Goal: Task Accomplishment & Management: Complete application form

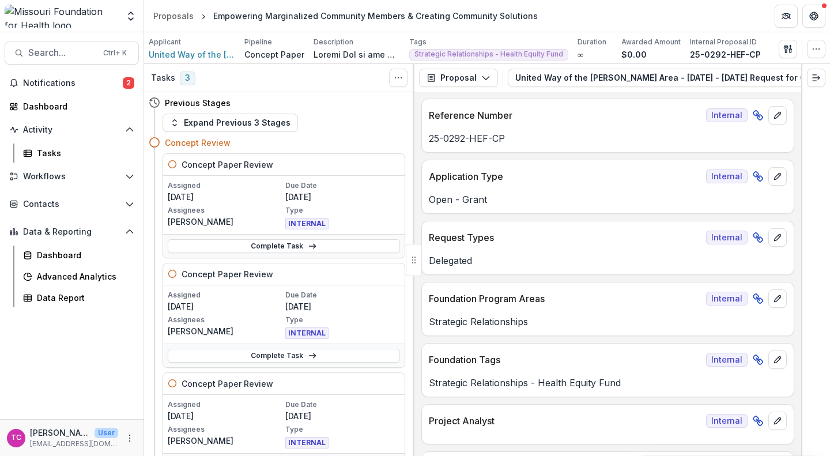
scroll to position [3248, 0]
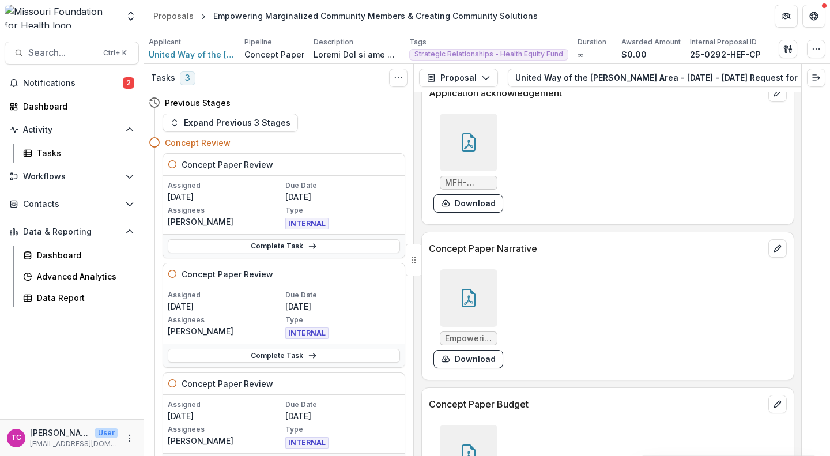
click at [254, 355] on link "Complete Task" at bounding box center [284, 356] width 232 height 14
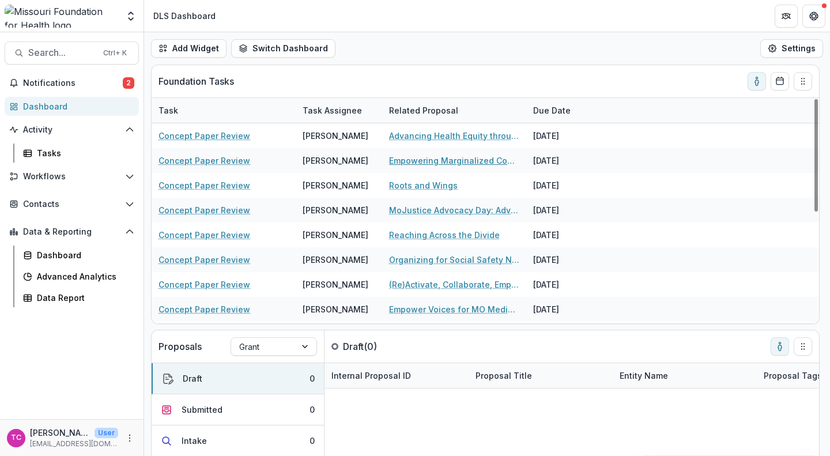
click at [401, 159] on link "Empowering Marginalized Community Members & Creating Community Solutions" at bounding box center [454, 161] width 130 height 12
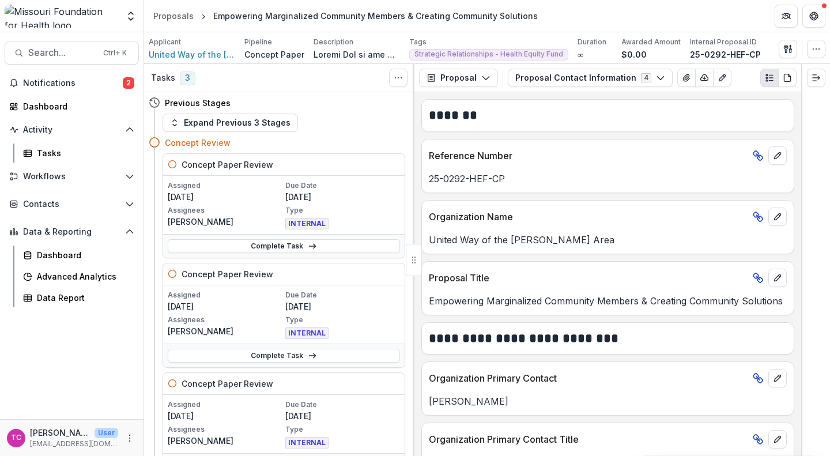
click at [314, 354] on icon at bounding box center [312, 355] width 9 height 9
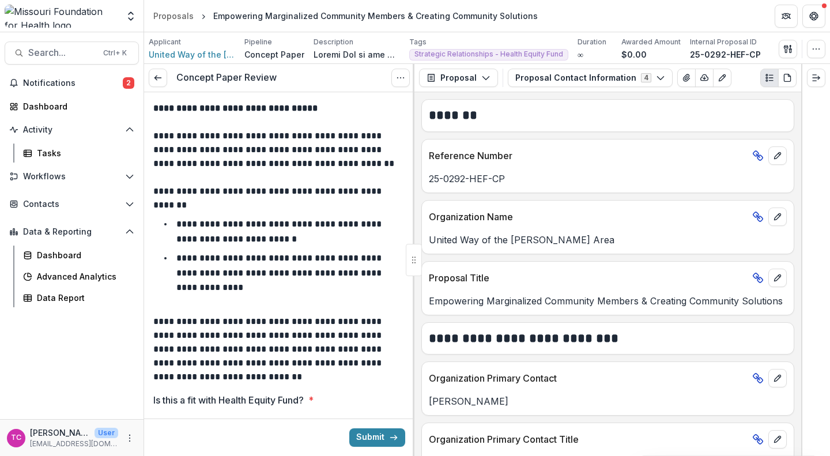
click at [82, 87] on span "Notifications" at bounding box center [73, 83] width 100 height 10
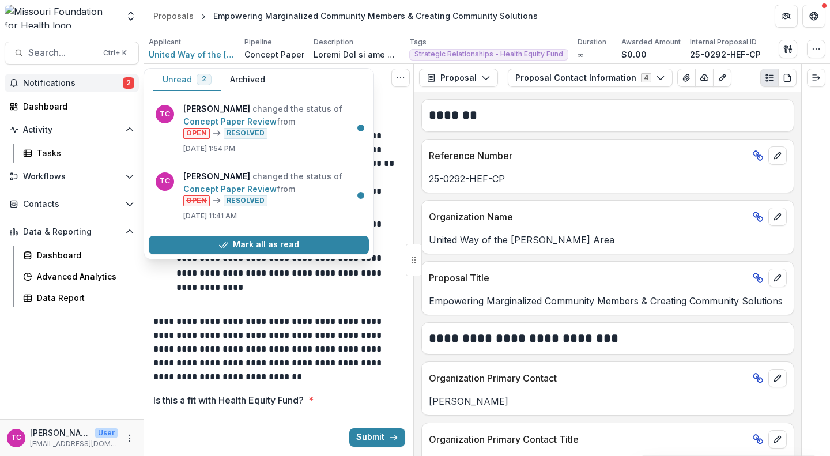
click at [82, 87] on span "Notifications" at bounding box center [73, 83] width 100 height 10
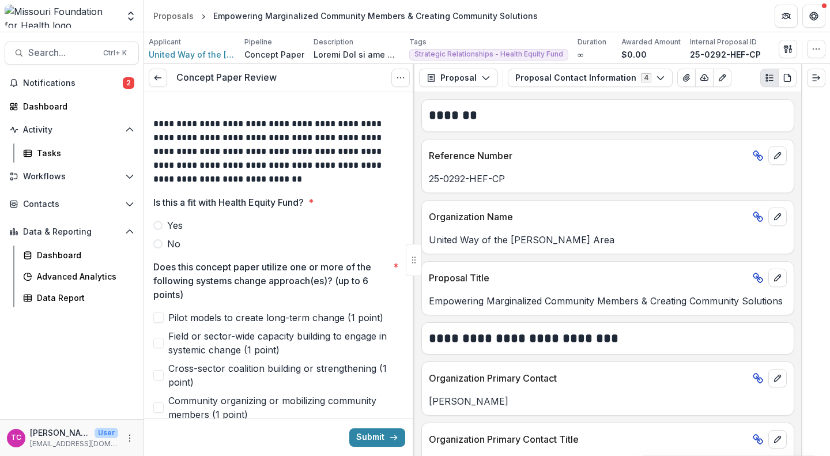
scroll to position [214, 0]
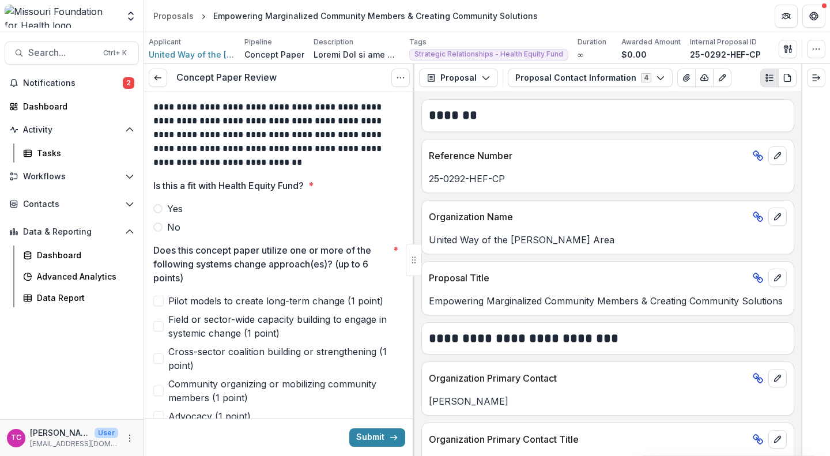
click at [174, 206] on span "Yes" at bounding box center [175, 209] width 16 height 14
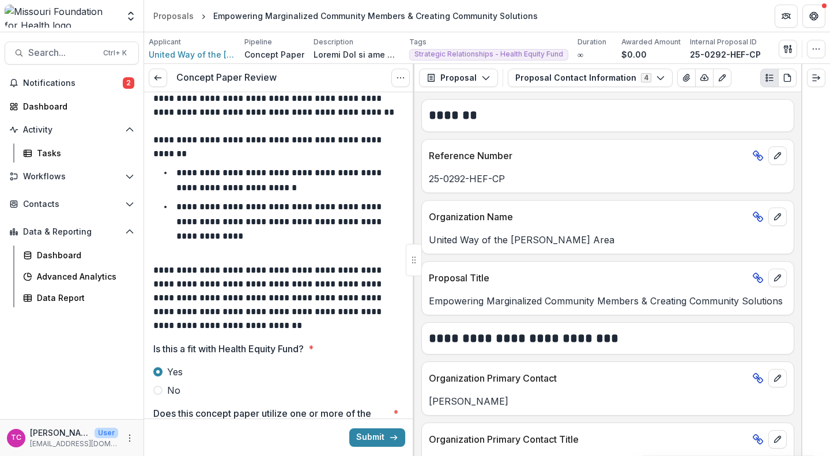
scroll to position [43, 0]
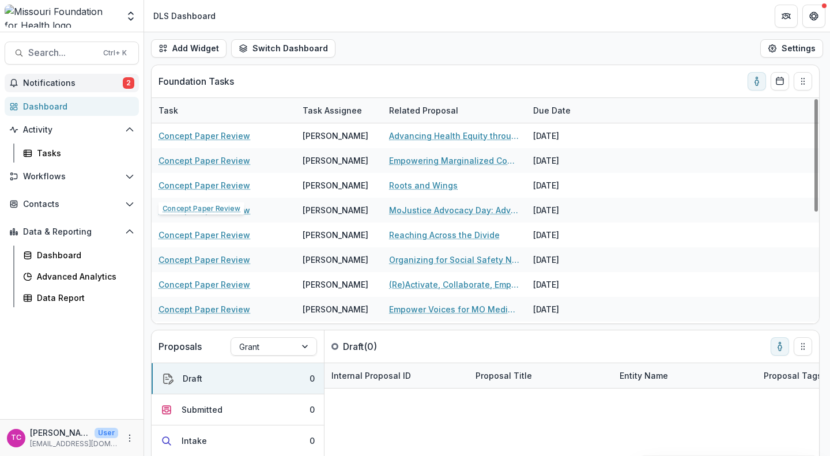
click at [110, 84] on span "Notifications" at bounding box center [73, 83] width 100 height 10
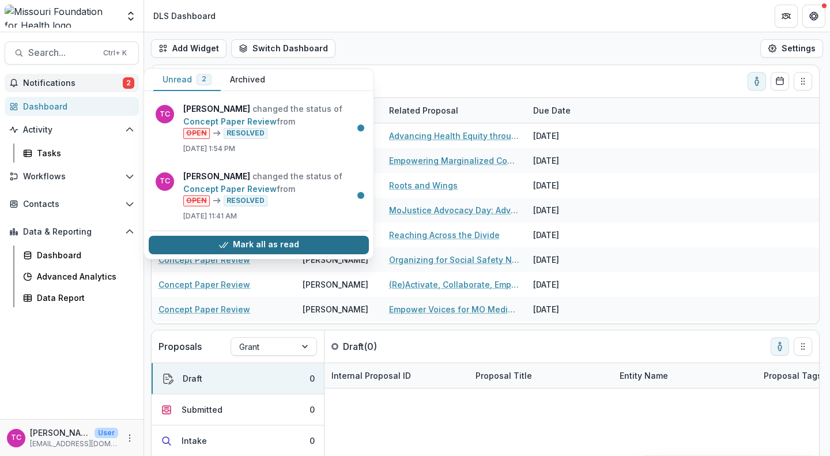
click at [281, 245] on button "Mark all as read" at bounding box center [259, 245] width 220 height 18
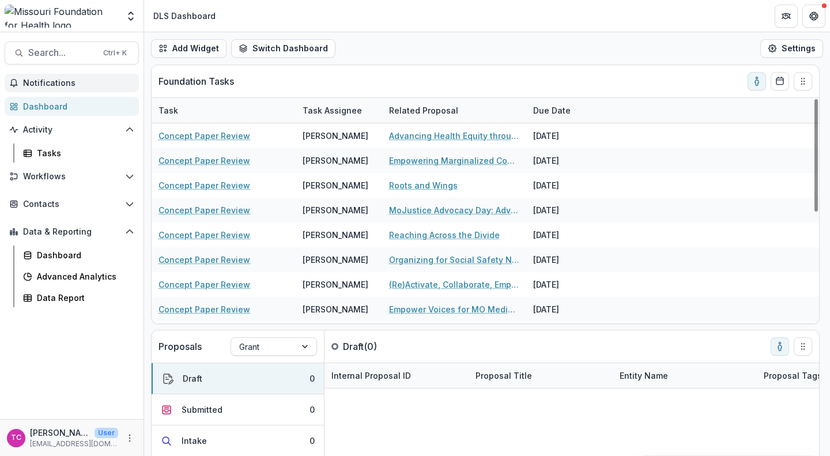
click at [397, 77] on div "Foundation Tasks" at bounding box center [476, 81] width 635 height 32
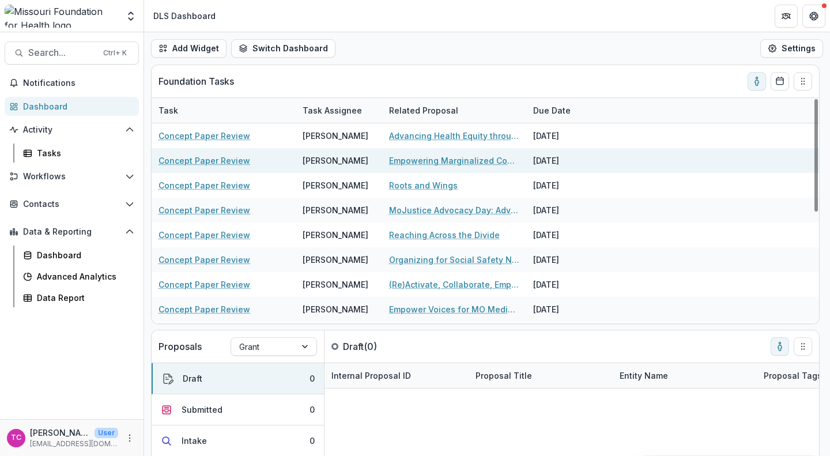
click at [405, 157] on link "Empowering Marginalized Community Members & Creating Community Solutions" at bounding box center [454, 161] width 130 height 12
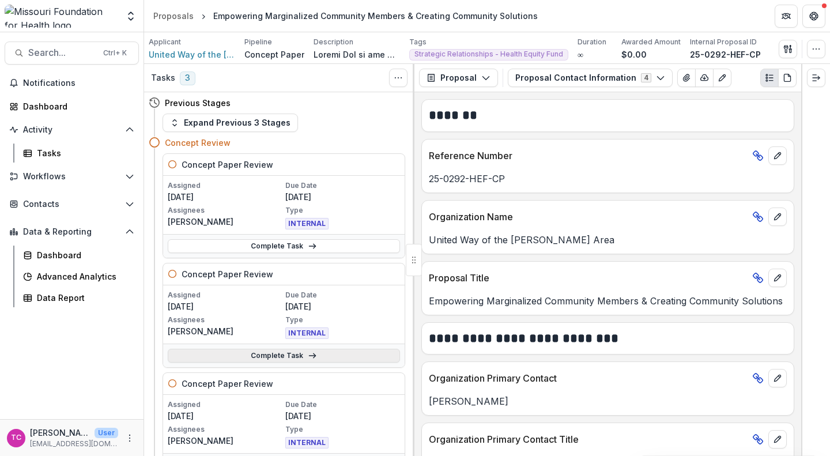
click at [276, 359] on link "Complete Task" at bounding box center [284, 356] width 232 height 14
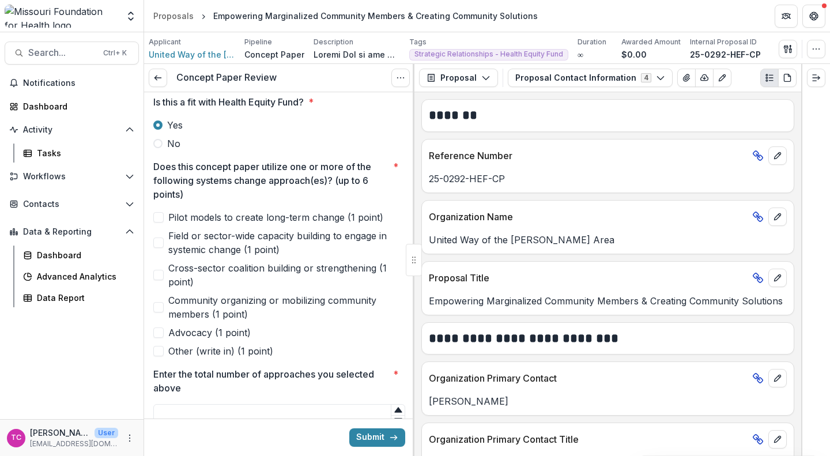
scroll to position [299, 0]
click at [254, 273] on span "Cross-sector coalition building or strengthening (1 point)" at bounding box center [286, 275] width 237 height 28
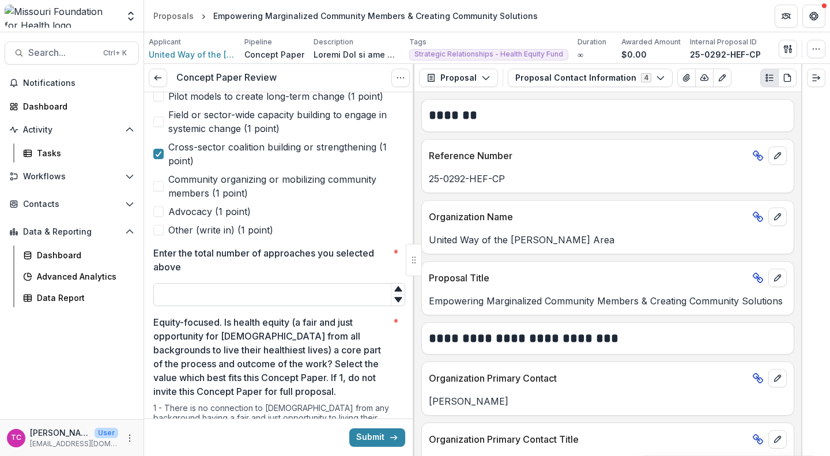
click at [212, 292] on input "Enter the total number of approaches you selected above *" at bounding box center [279, 294] width 252 height 23
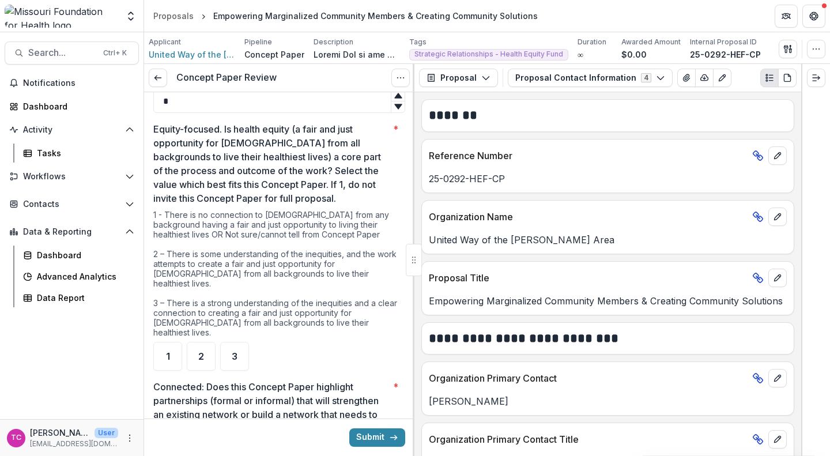
scroll to position [609, 0]
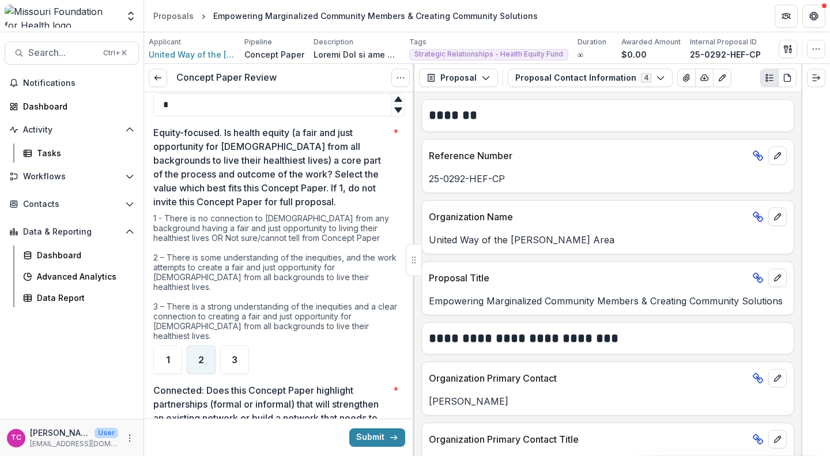
type input "*"
click at [196, 345] on div "2" at bounding box center [201, 359] width 29 height 29
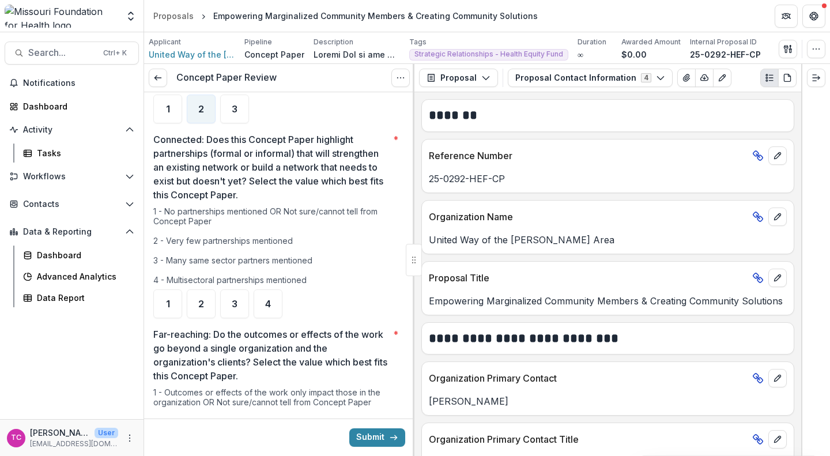
scroll to position [860, 0]
click at [265, 289] on div "4" at bounding box center [268, 303] width 29 height 29
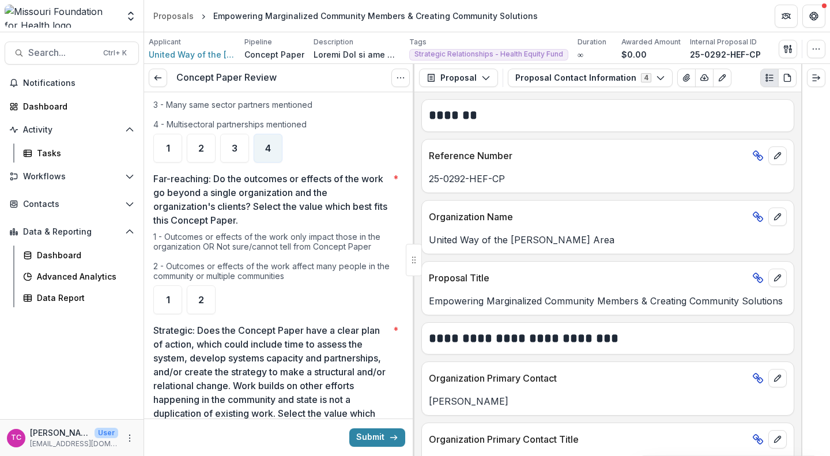
scroll to position [1017, 0]
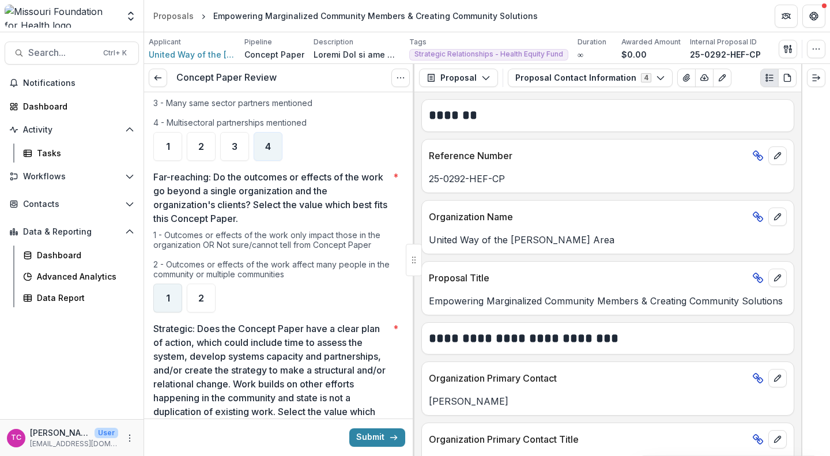
click at [173, 284] on div "1" at bounding box center [167, 298] width 29 height 29
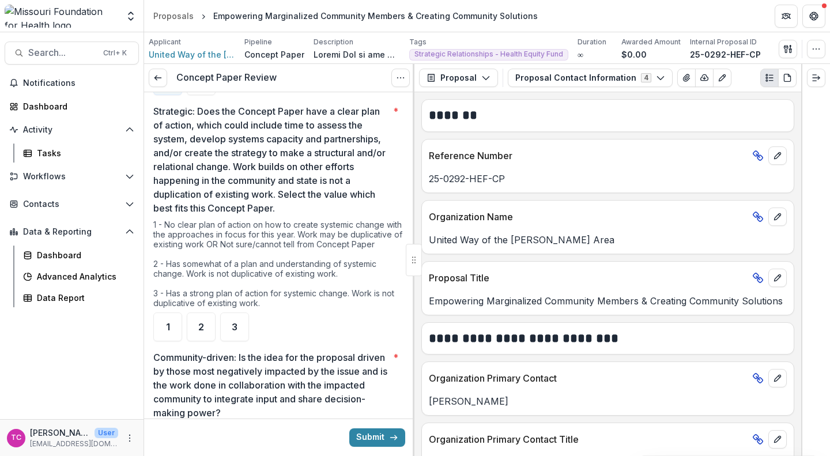
scroll to position [1236, 0]
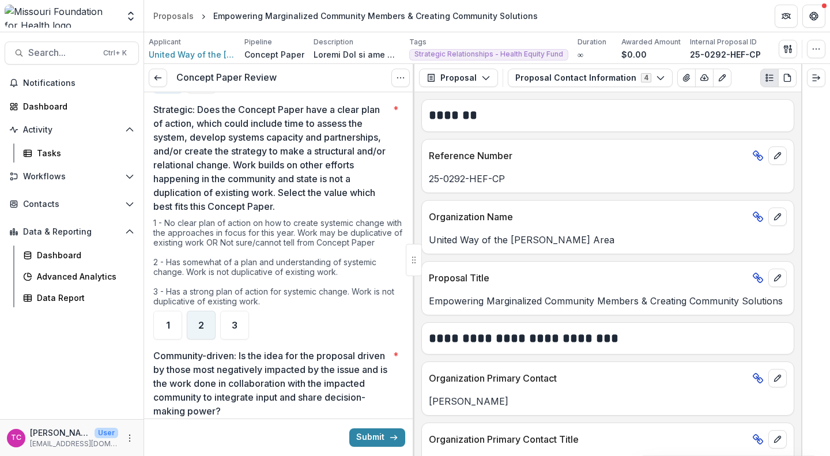
click at [201, 321] on span "2" at bounding box center [201, 325] width 6 height 9
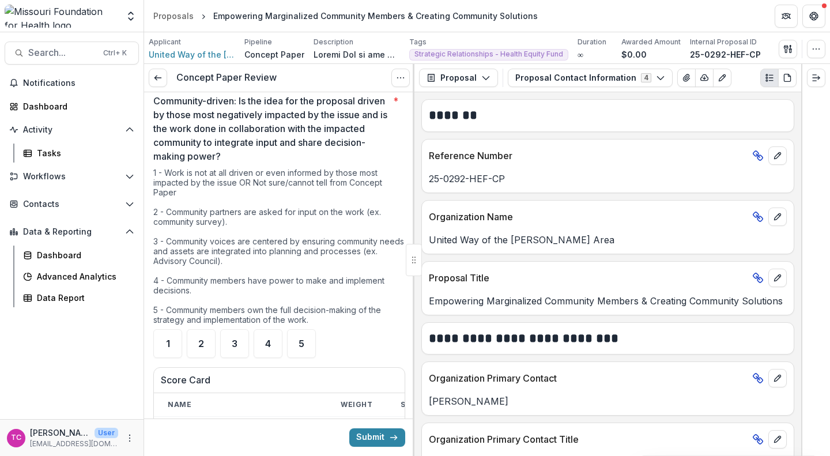
scroll to position [1501, 0]
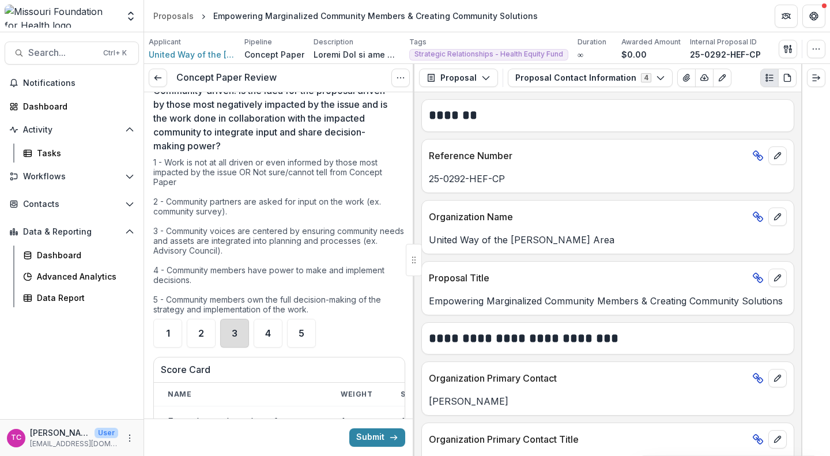
click at [222, 320] on div "3" at bounding box center [234, 333] width 29 height 29
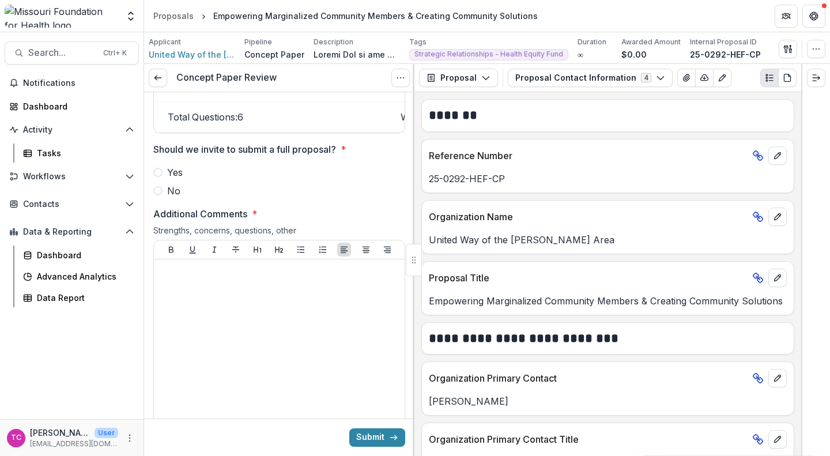
scroll to position [1990, 0]
click at [178, 169] on span "Yes" at bounding box center [175, 172] width 16 height 14
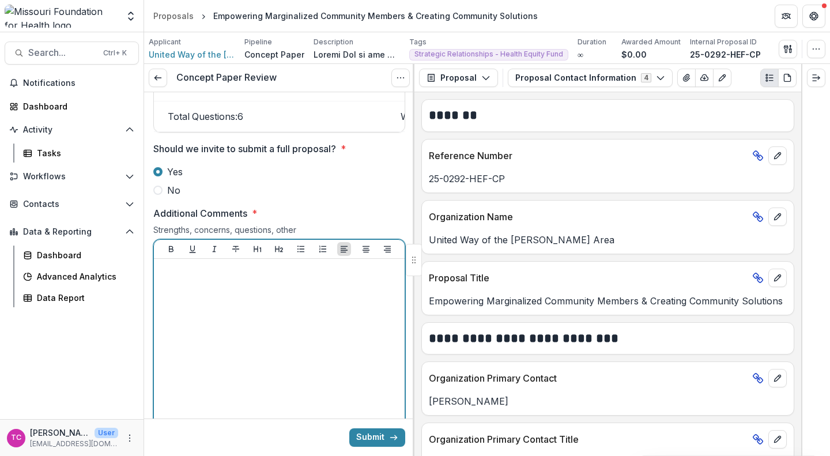
click at [203, 310] on div at bounding box center [280, 349] width 242 height 173
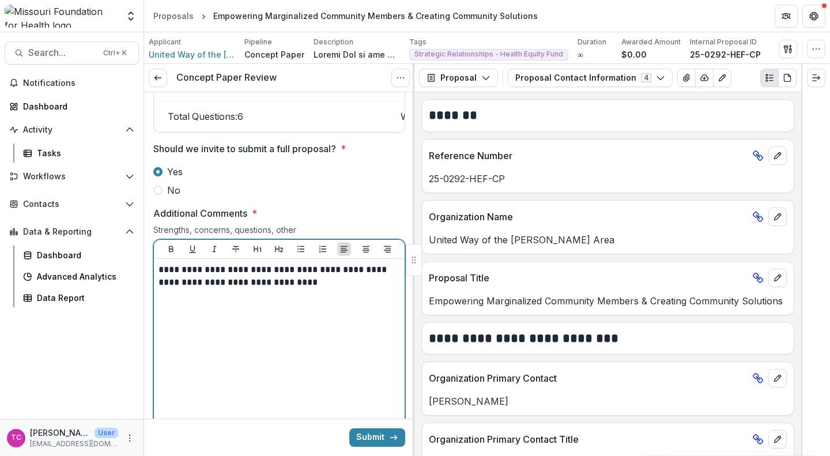
drag, startPoint x: 203, startPoint y: 310, endPoint x: 295, endPoint y: 299, distance: 93.0
click at [295, 299] on div "**********" at bounding box center [280, 349] width 242 height 173
click at [308, 278] on p "**********" at bounding box center [278, 275] width 238 height 25
click at [178, 193] on span "No" at bounding box center [173, 190] width 13 height 14
click at [320, 281] on p "**********" at bounding box center [278, 275] width 238 height 25
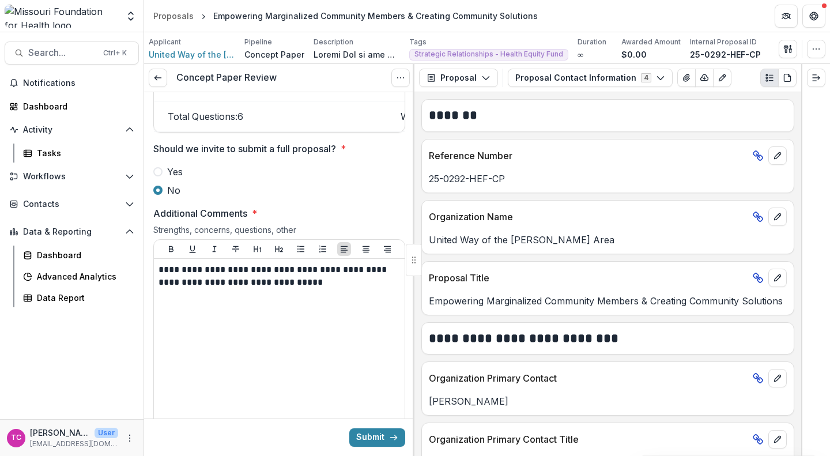
click at [163, 166] on label "Yes" at bounding box center [279, 172] width 252 height 14
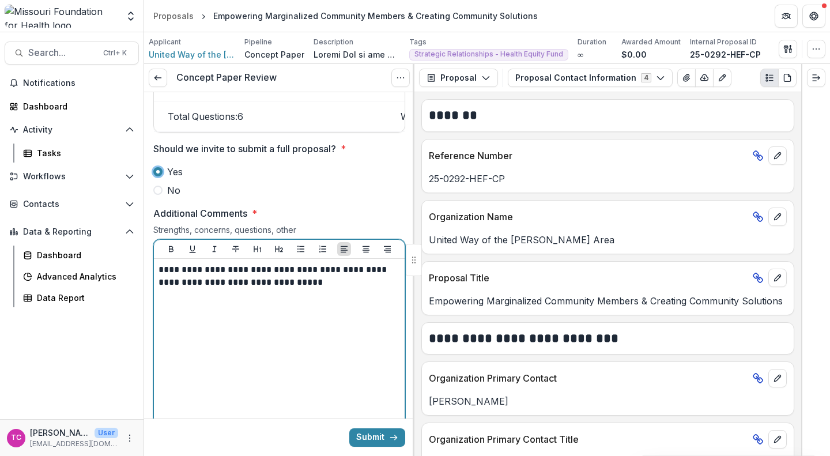
click at [361, 268] on p "**********" at bounding box center [278, 275] width 238 height 25
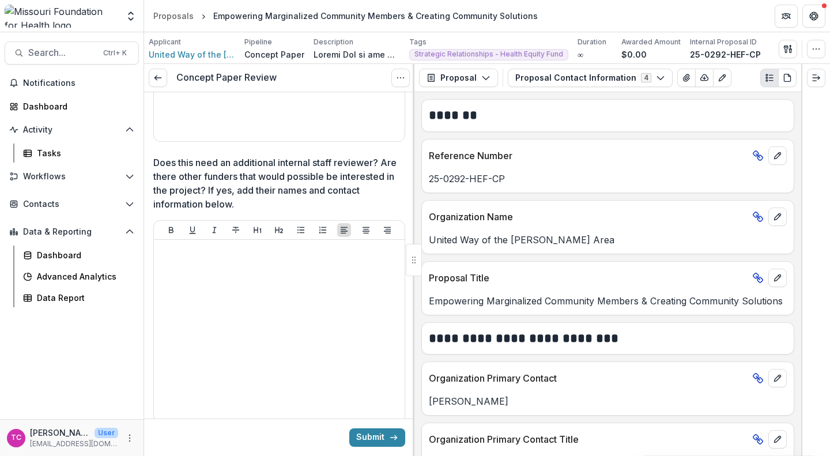
scroll to position [2600, 0]
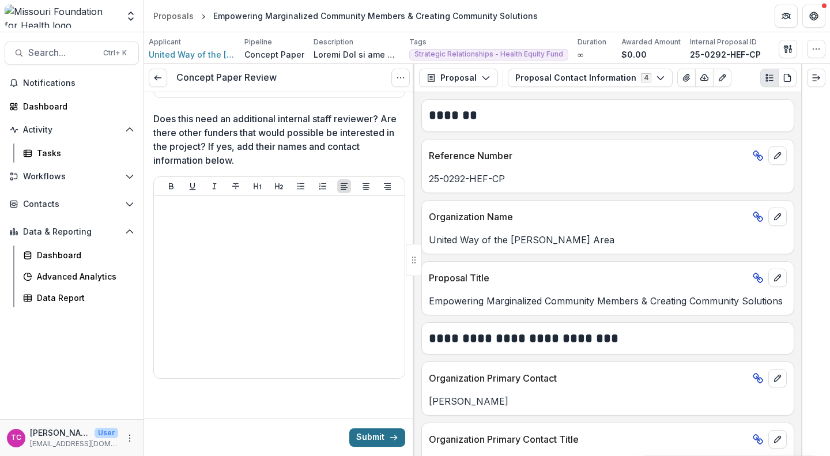
click at [373, 434] on button "Submit" at bounding box center [377, 437] width 56 height 18
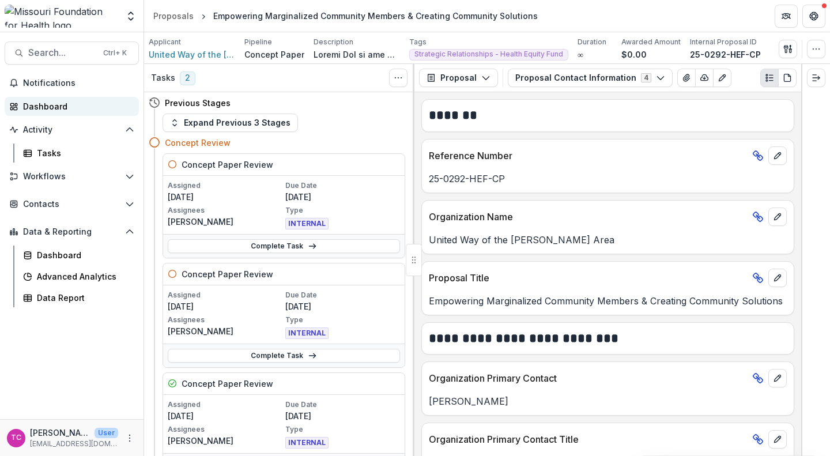
click at [65, 107] on div "Dashboard" at bounding box center [76, 106] width 107 height 12
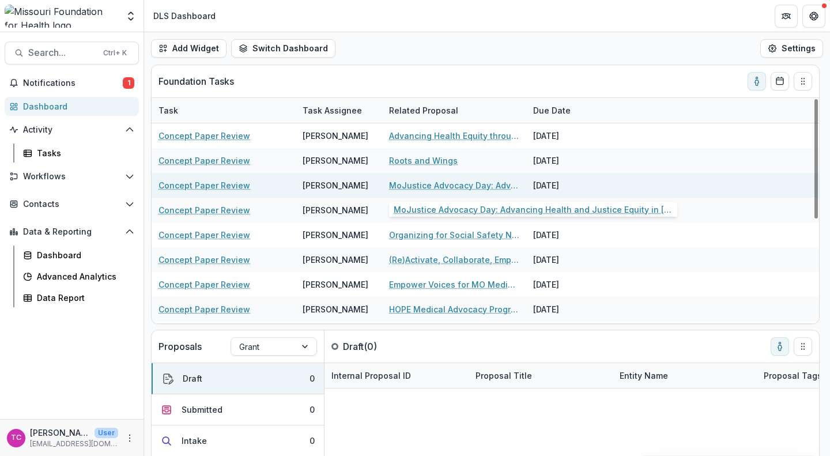
click at [409, 189] on link "MoJustice Advocacy Day: Advancing Health and Justice Equity in Missouri for For…" at bounding box center [454, 185] width 130 height 12
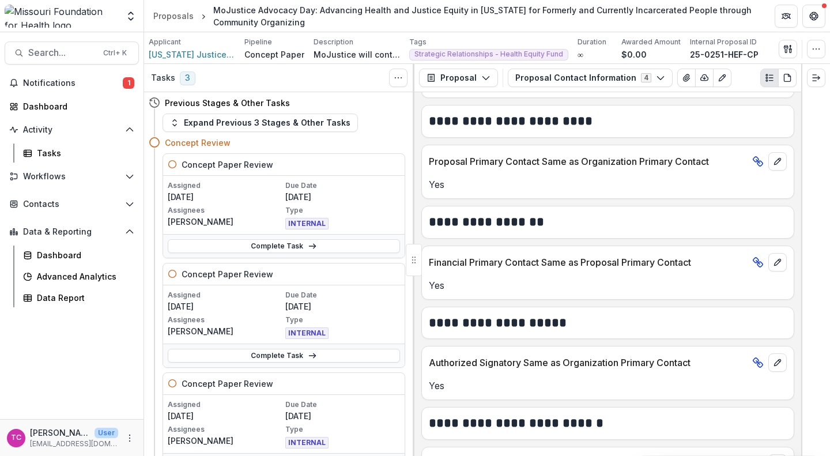
scroll to position [506, 0]
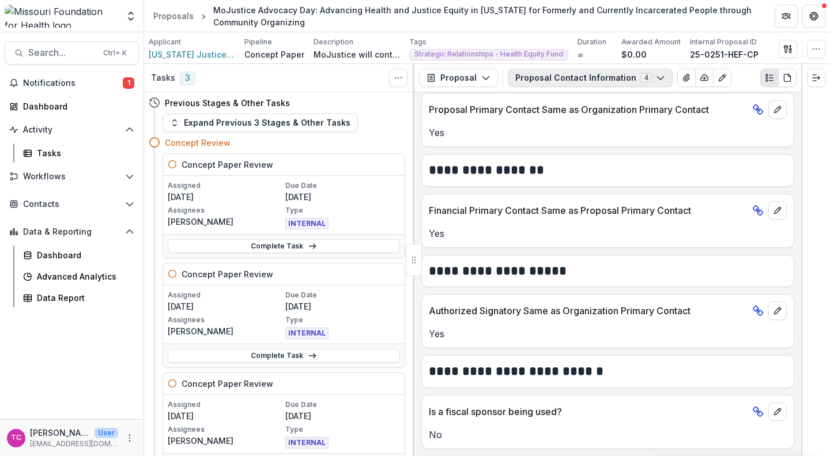
click at [556, 70] on button "Proposal Contact Information 4" at bounding box center [590, 78] width 165 height 18
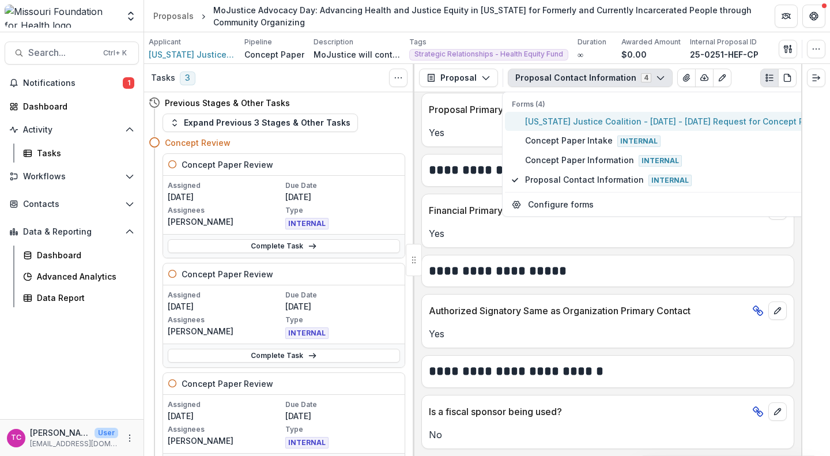
click at [567, 123] on span "Missouri Justice Coalition - 2025 - 2025 Request for Concept Papers" at bounding box center [676, 121] width 302 height 12
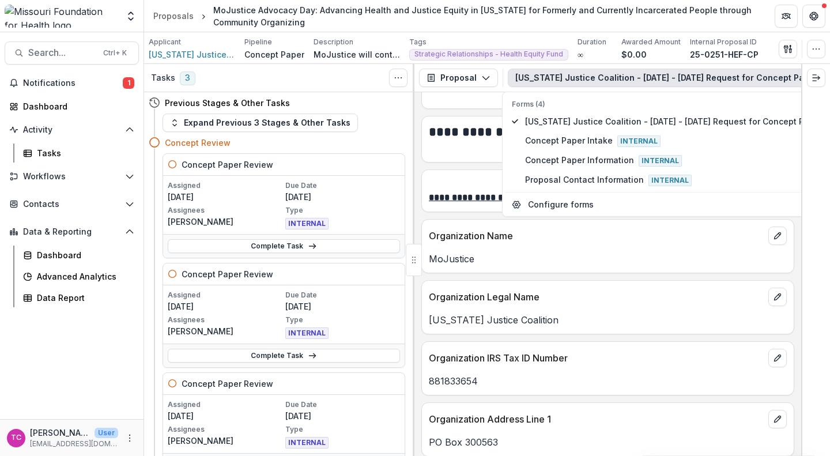
click at [641, 251] on div "MoJustice" at bounding box center [608, 255] width 372 height 21
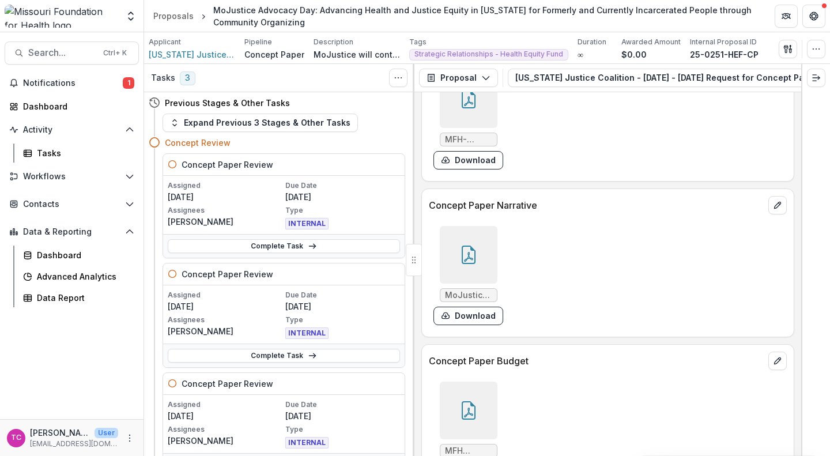
scroll to position [3299, 0]
click at [484, 319] on button "Download" at bounding box center [469, 314] width 70 height 18
